Goal: Task Accomplishment & Management: Complete application form

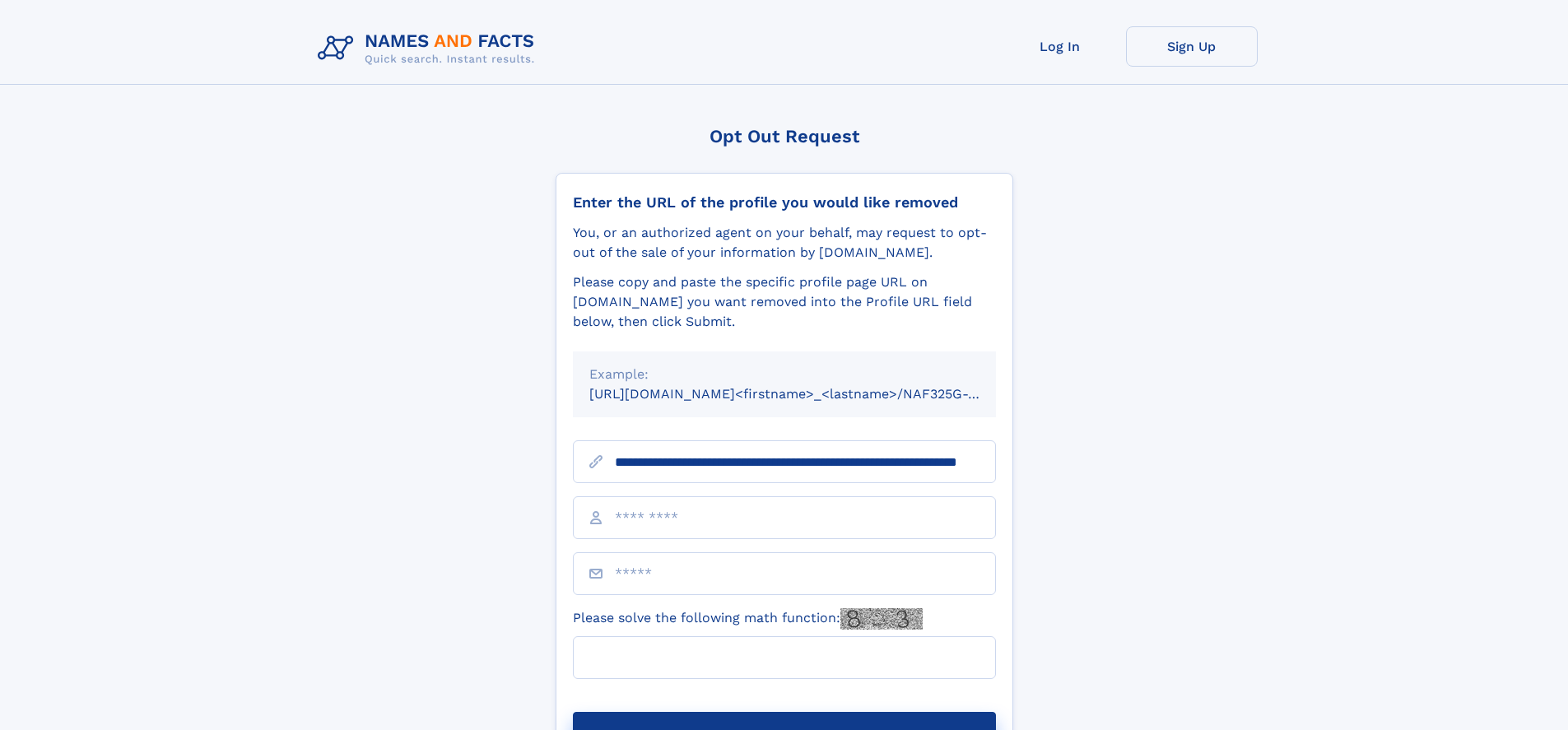
scroll to position [0, 151]
type input "**********"
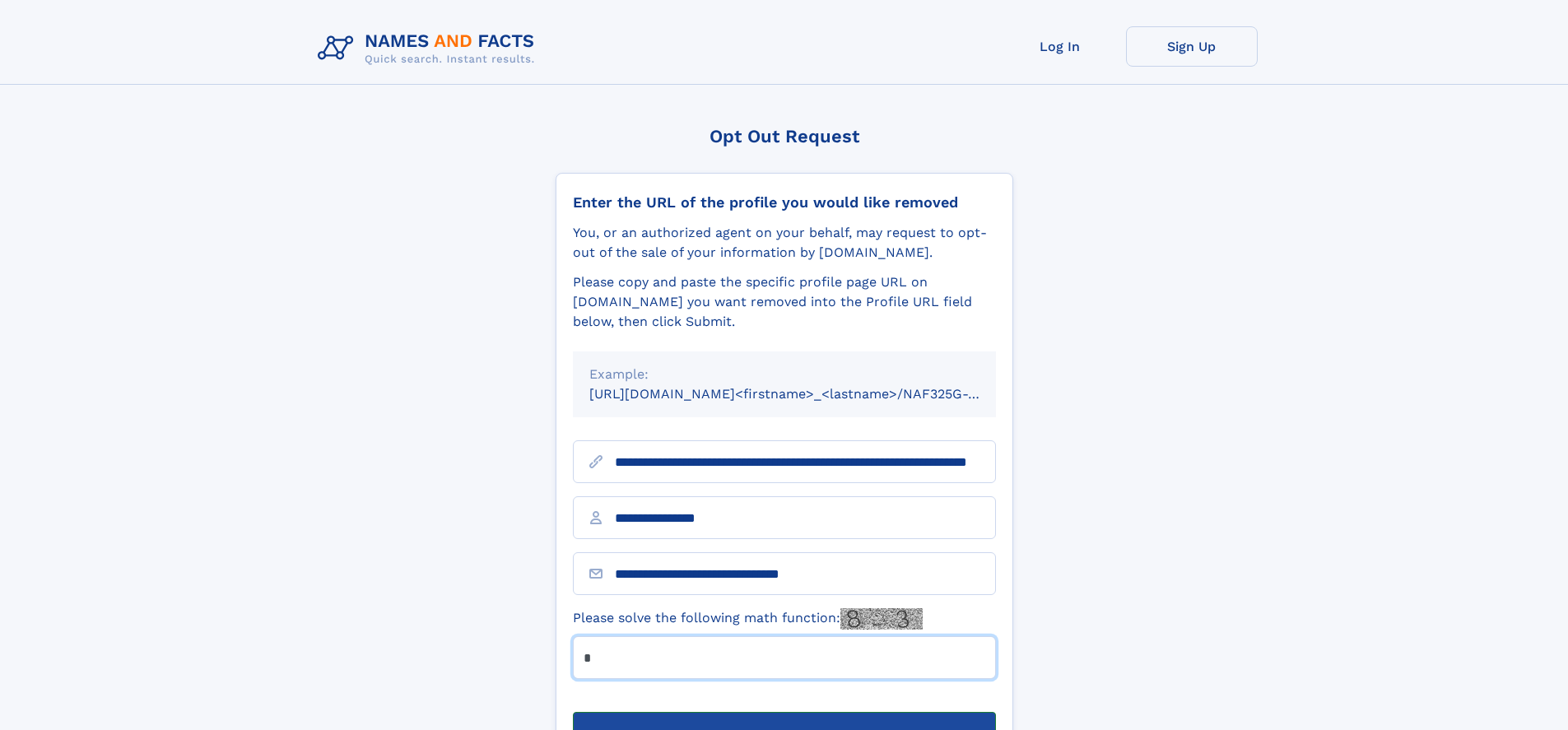
type input "*"
click at [784, 712] on button "Submit Opt Out Request" at bounding box center [784, 739] width 423 height 53
